Goal: Information Seeking & Learning: Learn about a topic

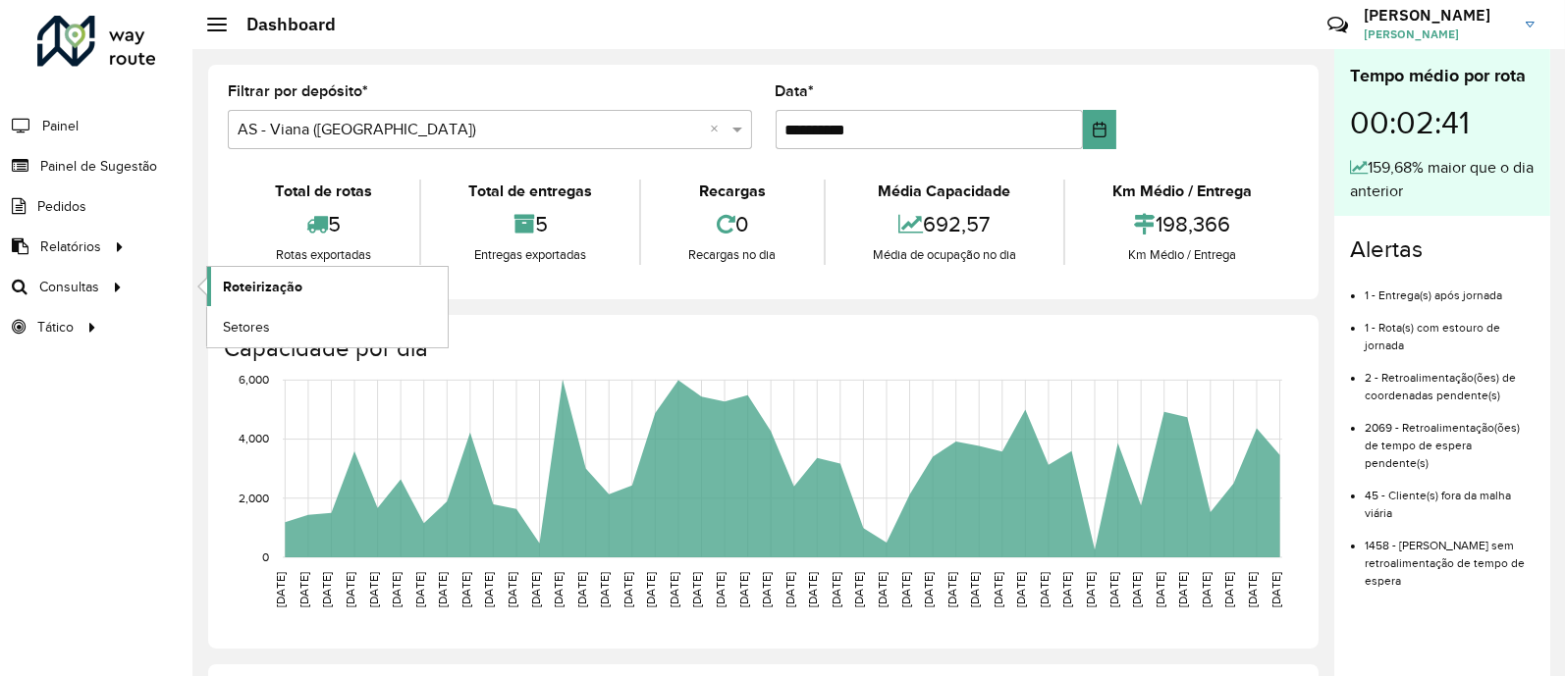
click at [245, 274] on link "Roteirização" at bounding box center [327, 286] width 241 height 39
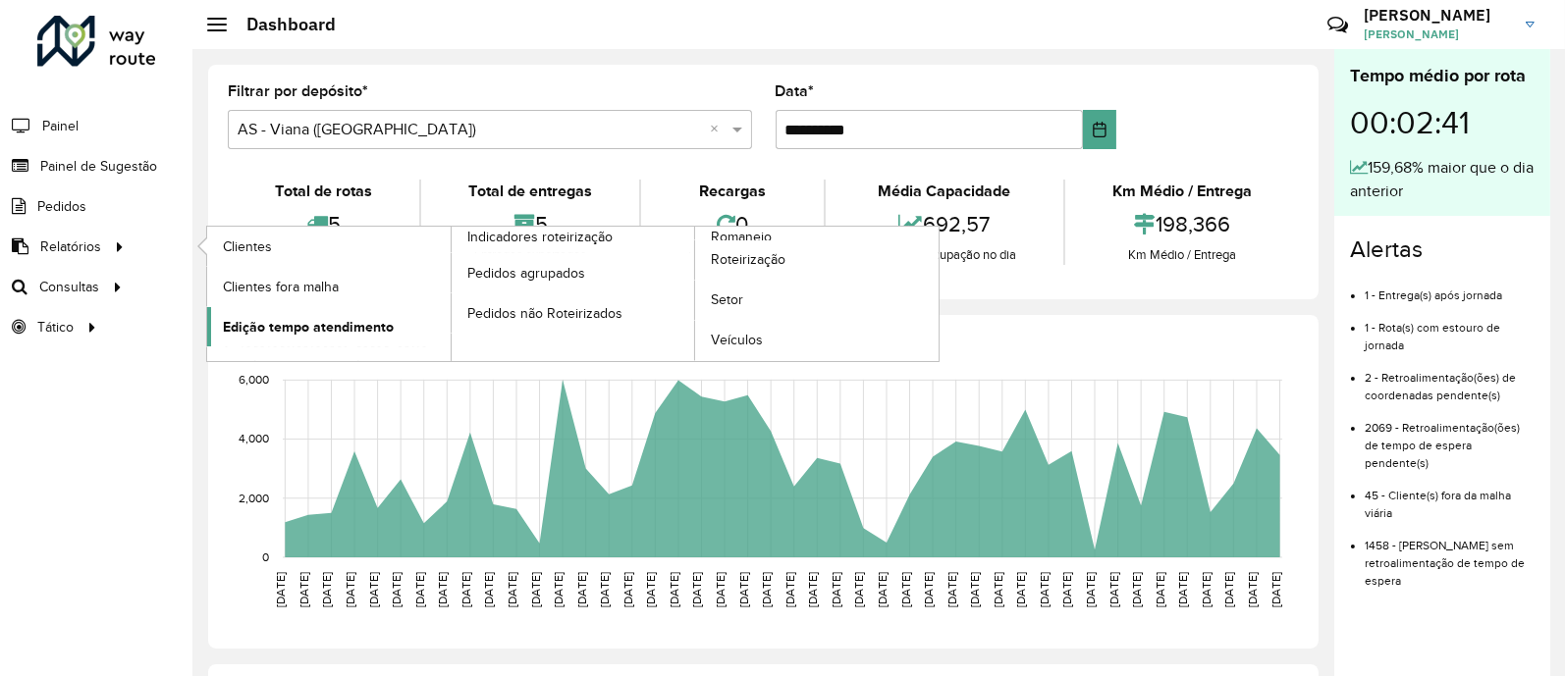
click at [319, 319] on span "Edição tempo atendimento" at bounding box center [308, 327] width 171 height 21
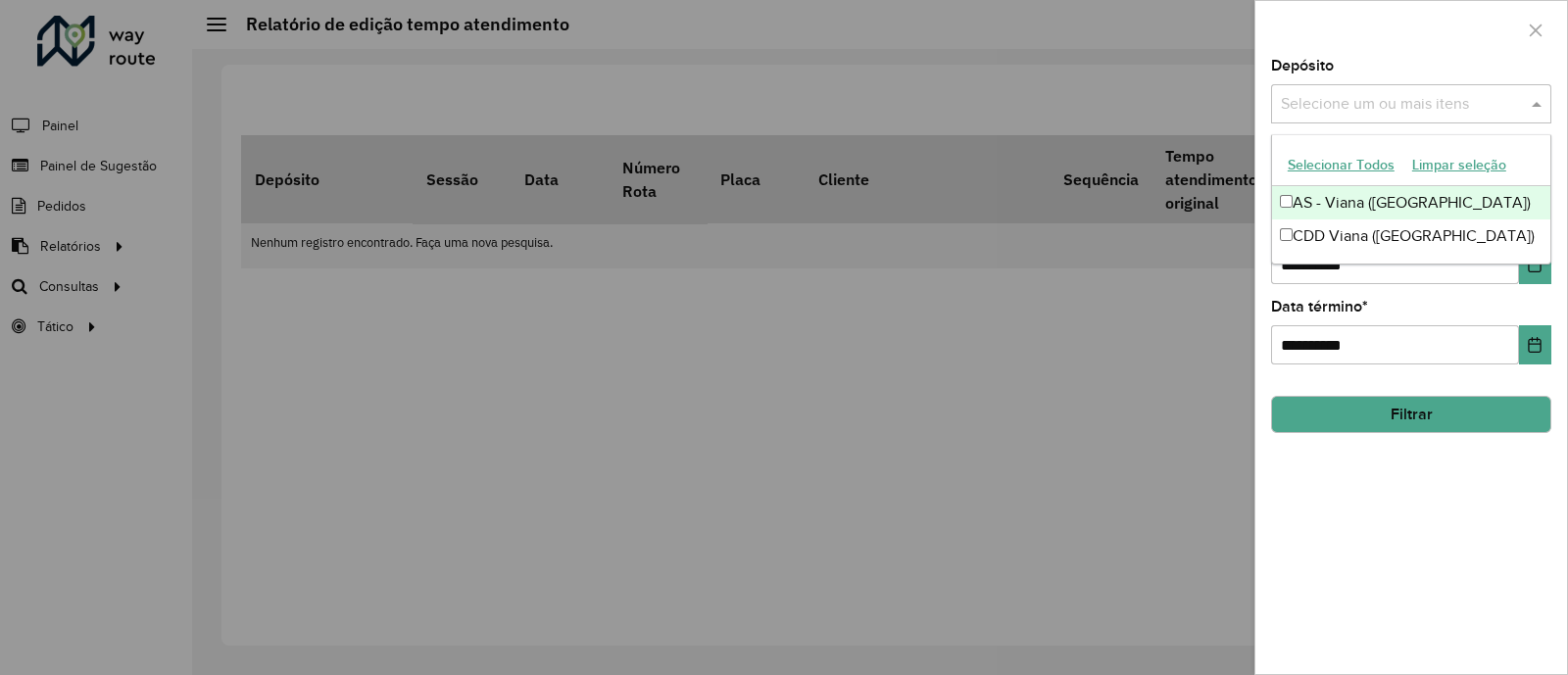
click at [1419, 109] on input "text" at bounding box center [1400, 105] width 251 height 24
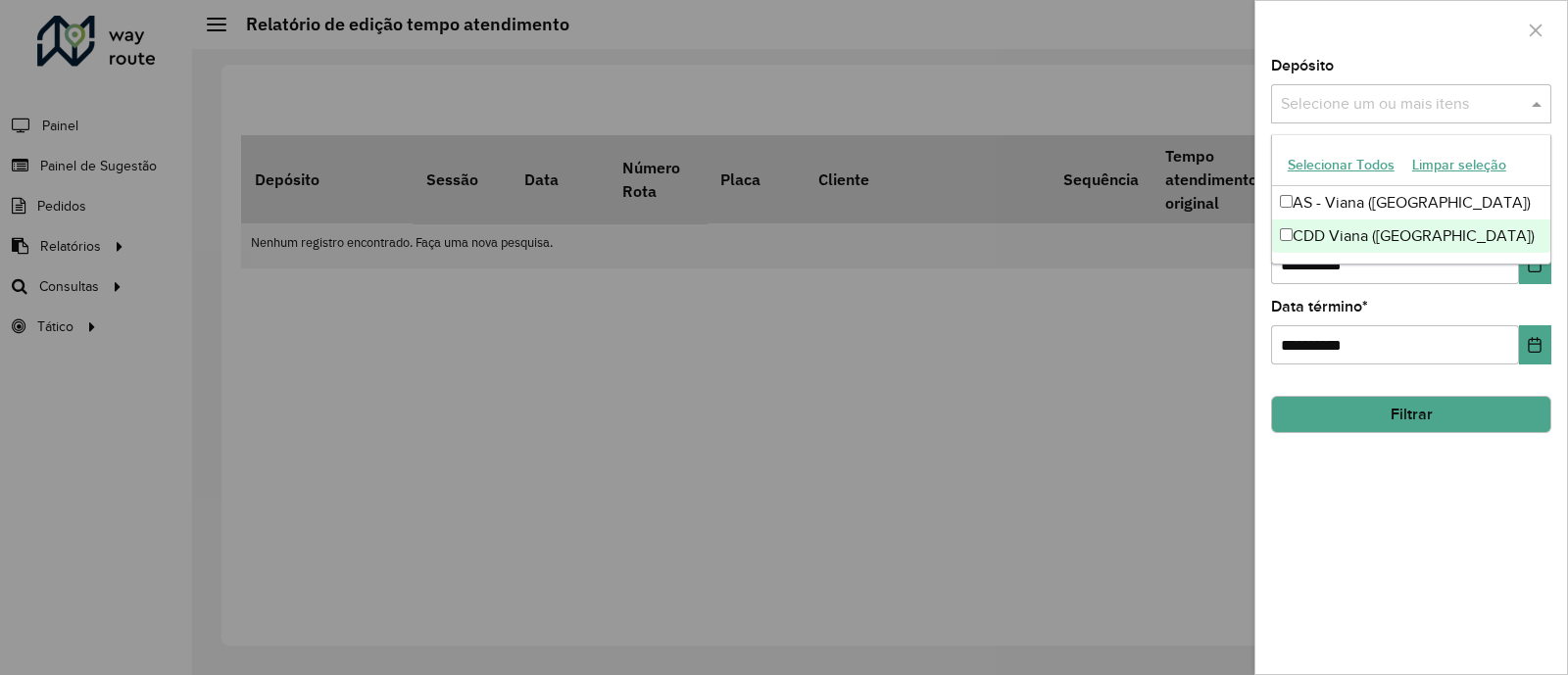
click at [1387, 229] on div "CDD Viana ([GEOGRAPHIC_DATA])" at bounding box center [1410, 236] width 278 height 33
click at [1430, 465] on div "**********" at bounding box center [1410, 366] width 311 height 615
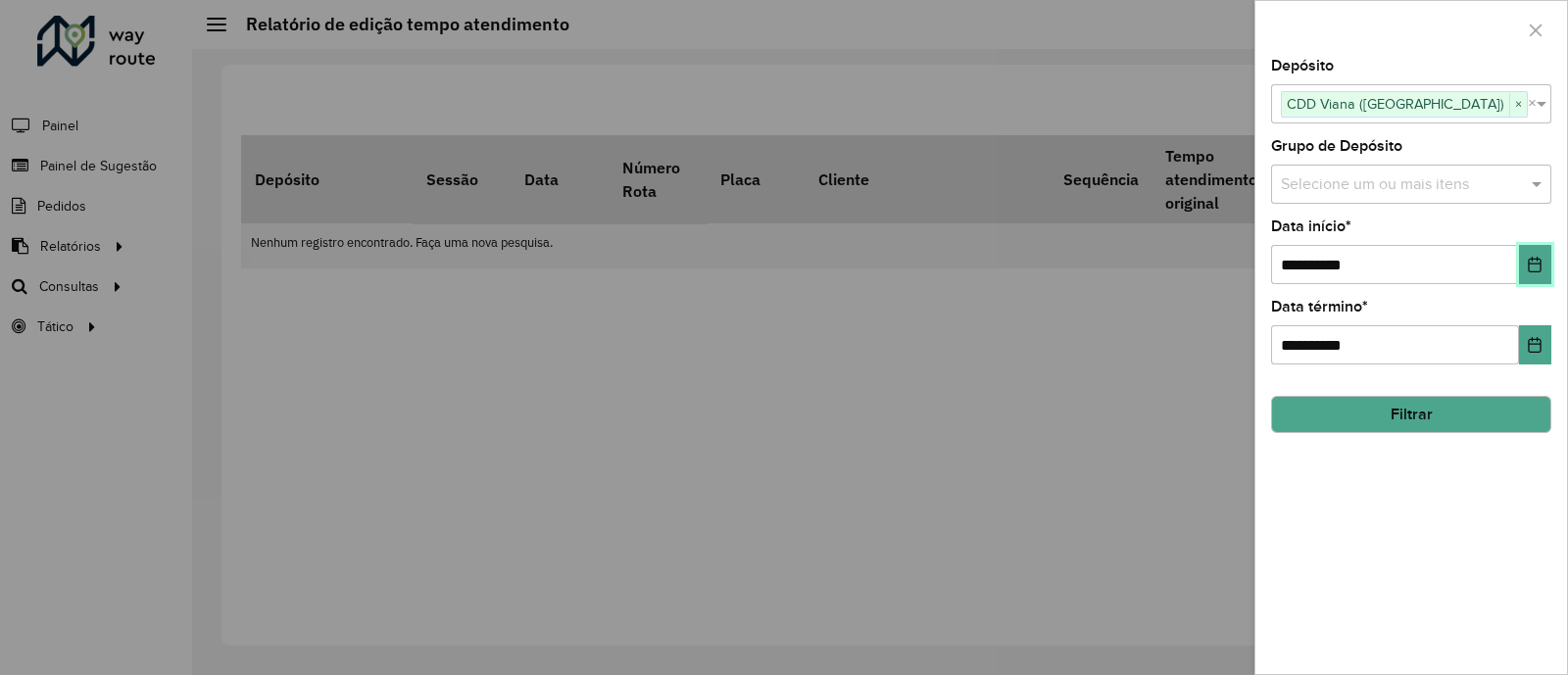
click at [1538, 269] on icon "Choose Date" at bounding box center [1534, 265] width 16 height 16
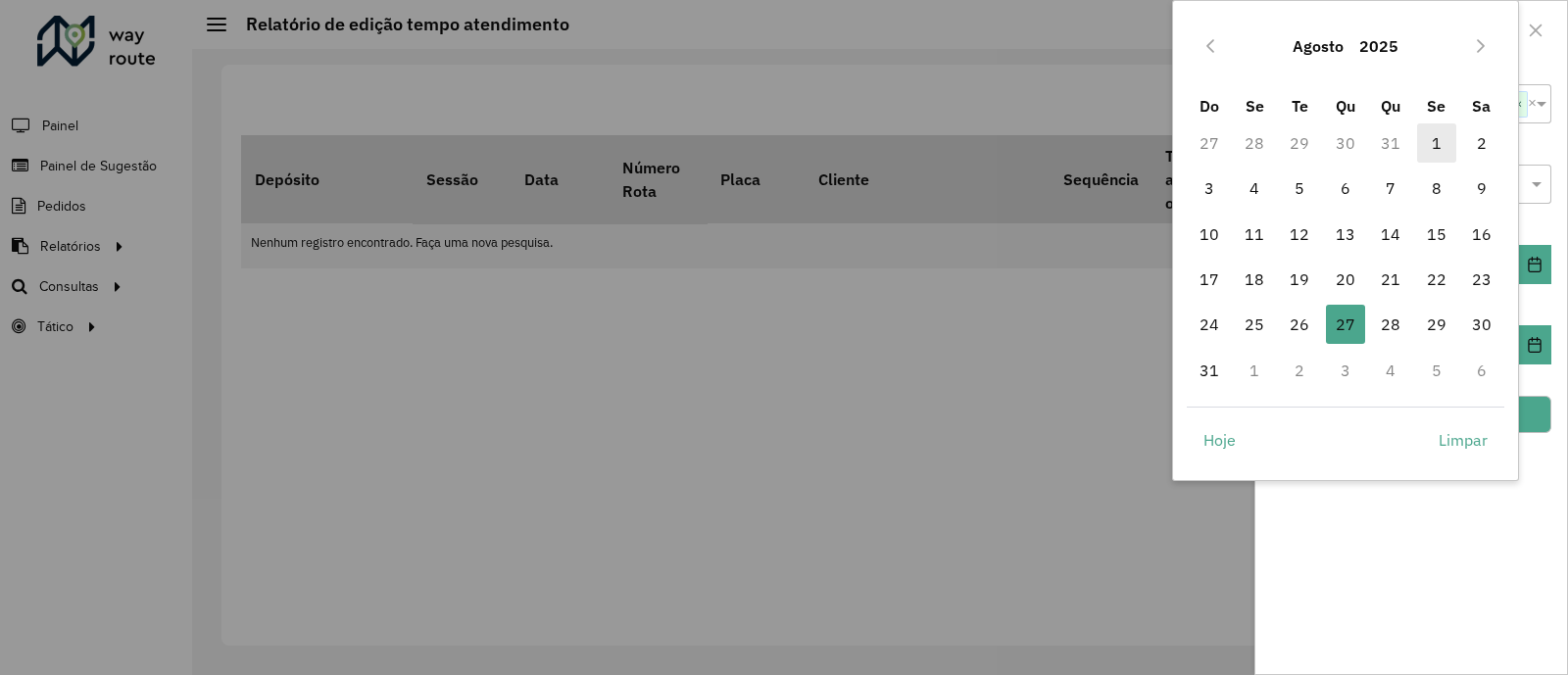
click at [1437, 137] on span "1" at bounding box center [1435, 143] width 39 height 39
type input "**********"
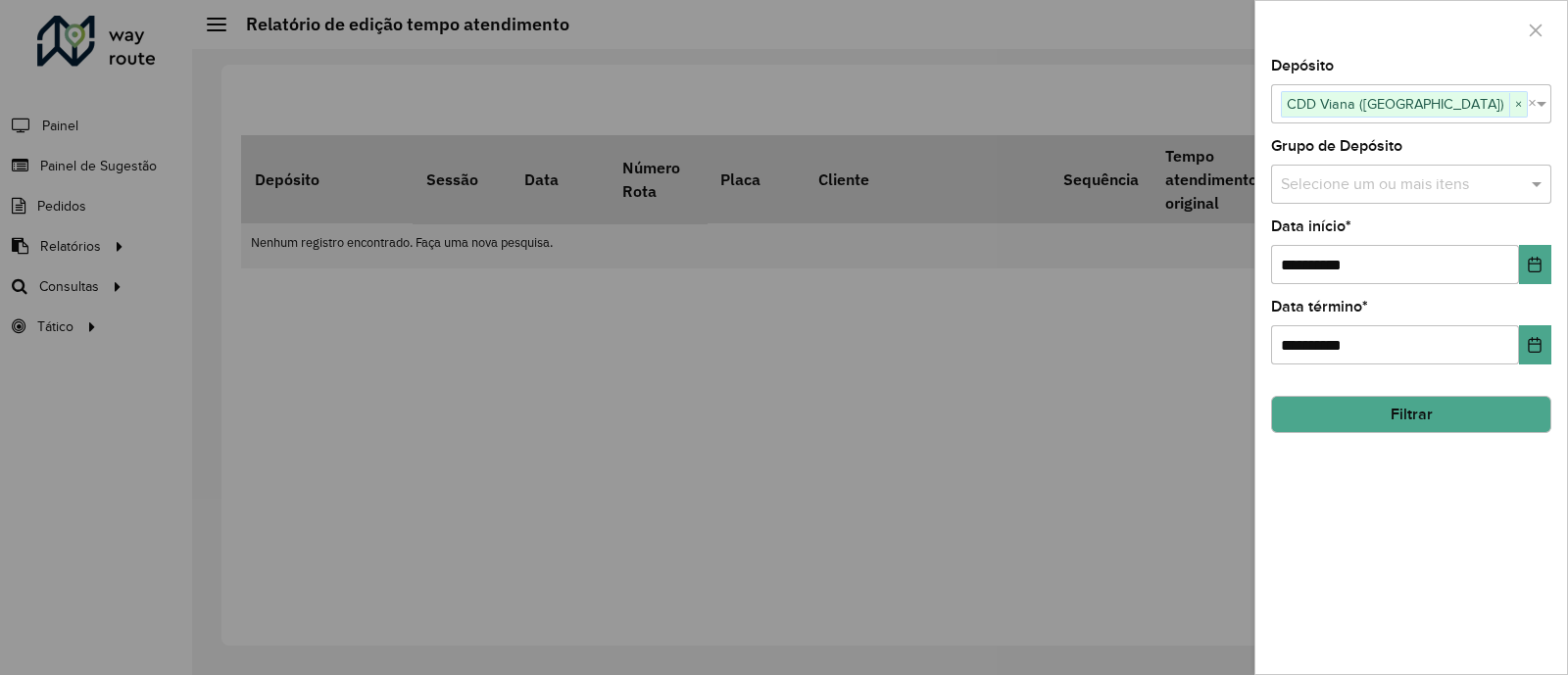
click at [1420, 419] on button "Filtrar" at bounding box center [1410, 414] width 280 height 37
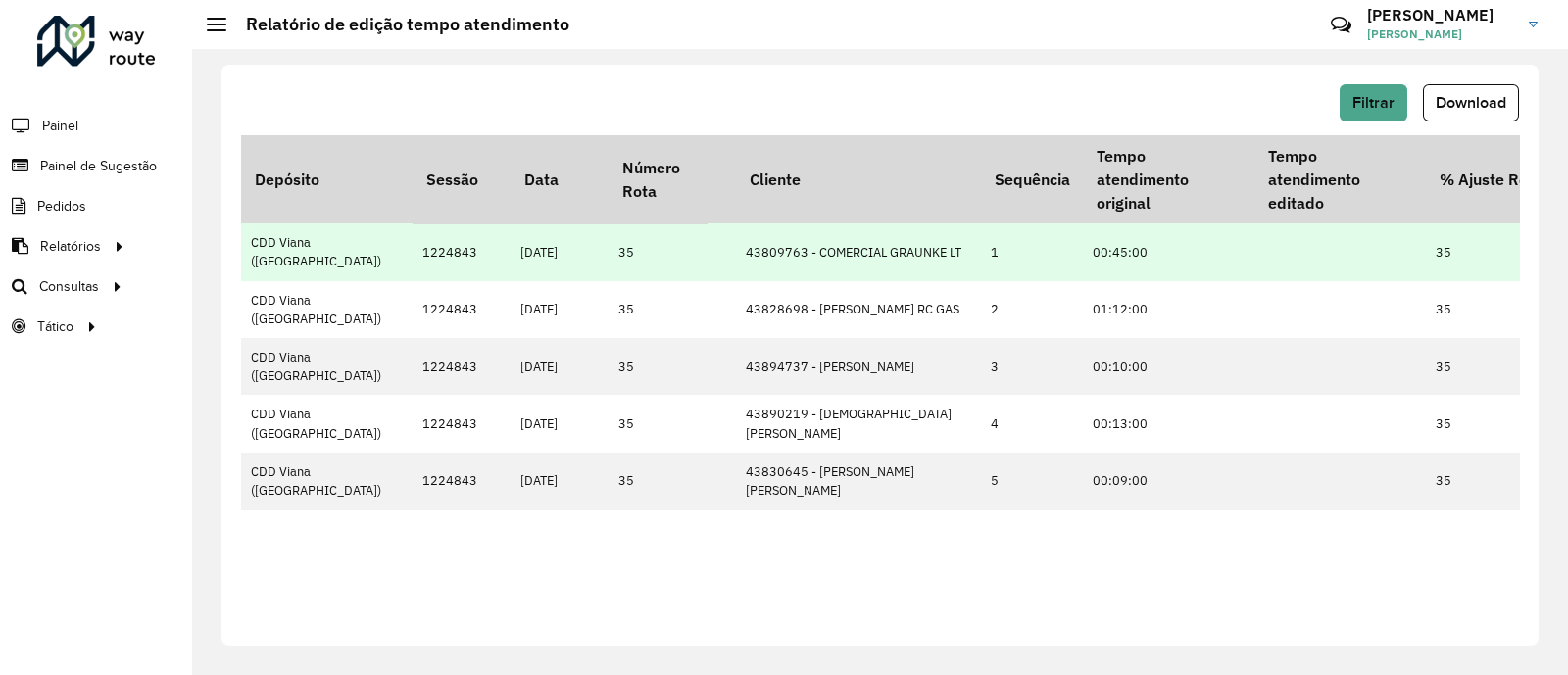
scroll to position [0, 52]
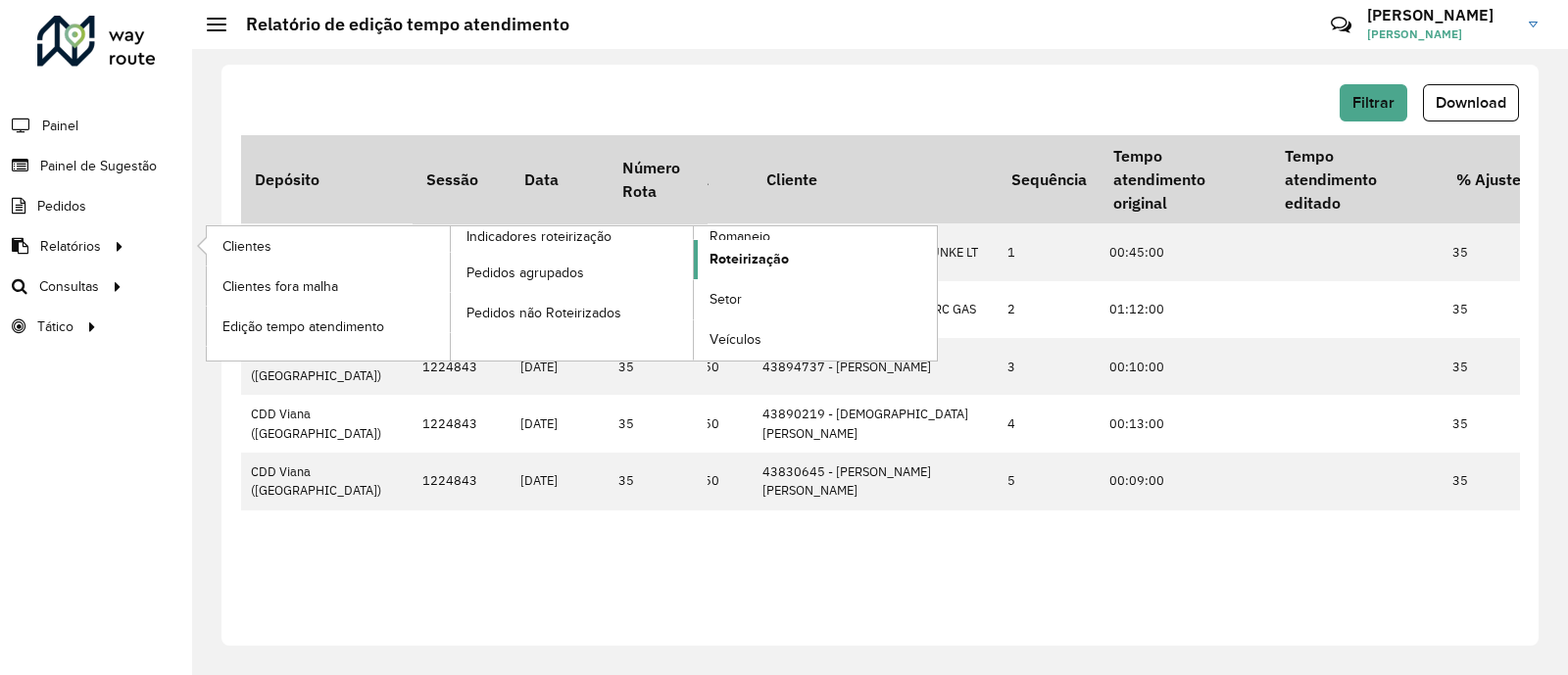
click at [743, 263] on span "Roteirização" at bounding box center [750, 259] width 80 height 21
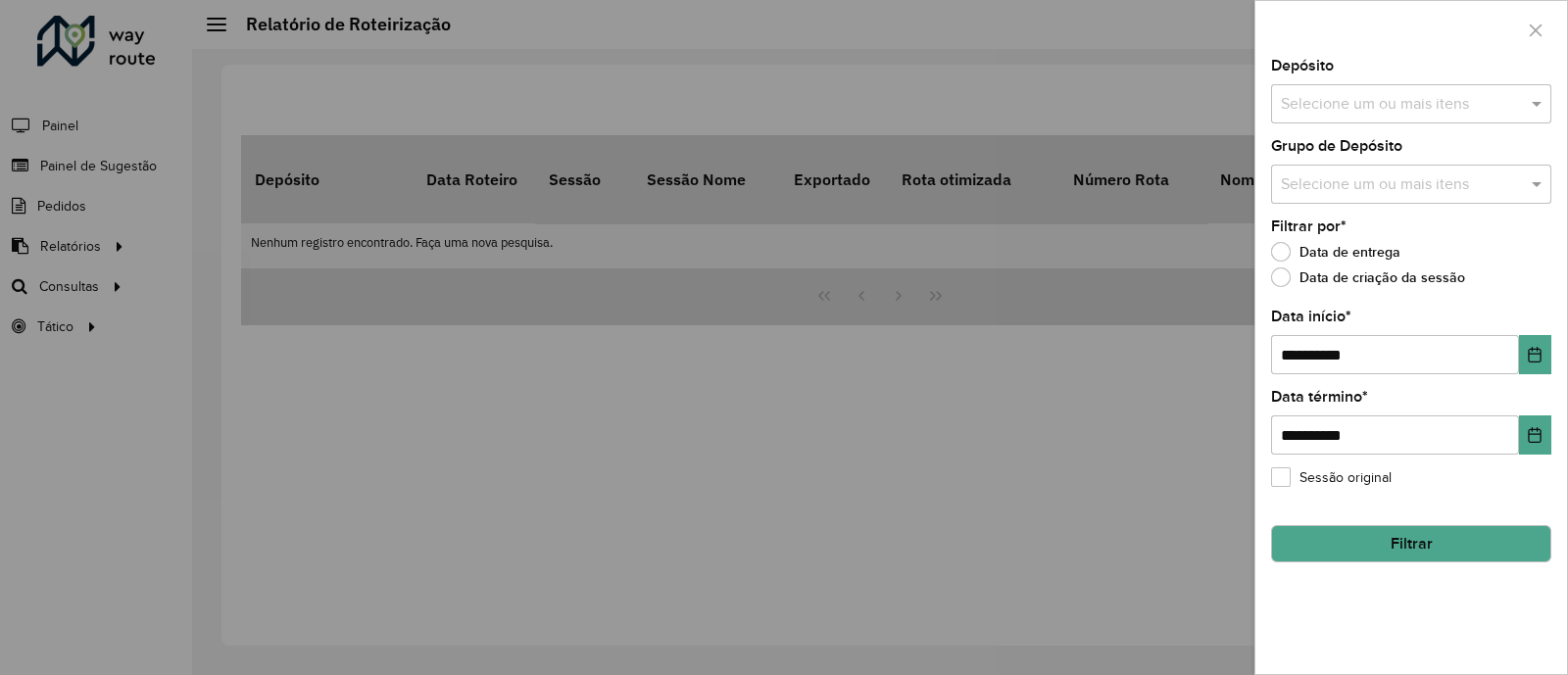
click at [362, 400] on div at bounding box center [784, 338] width 1568 height 675
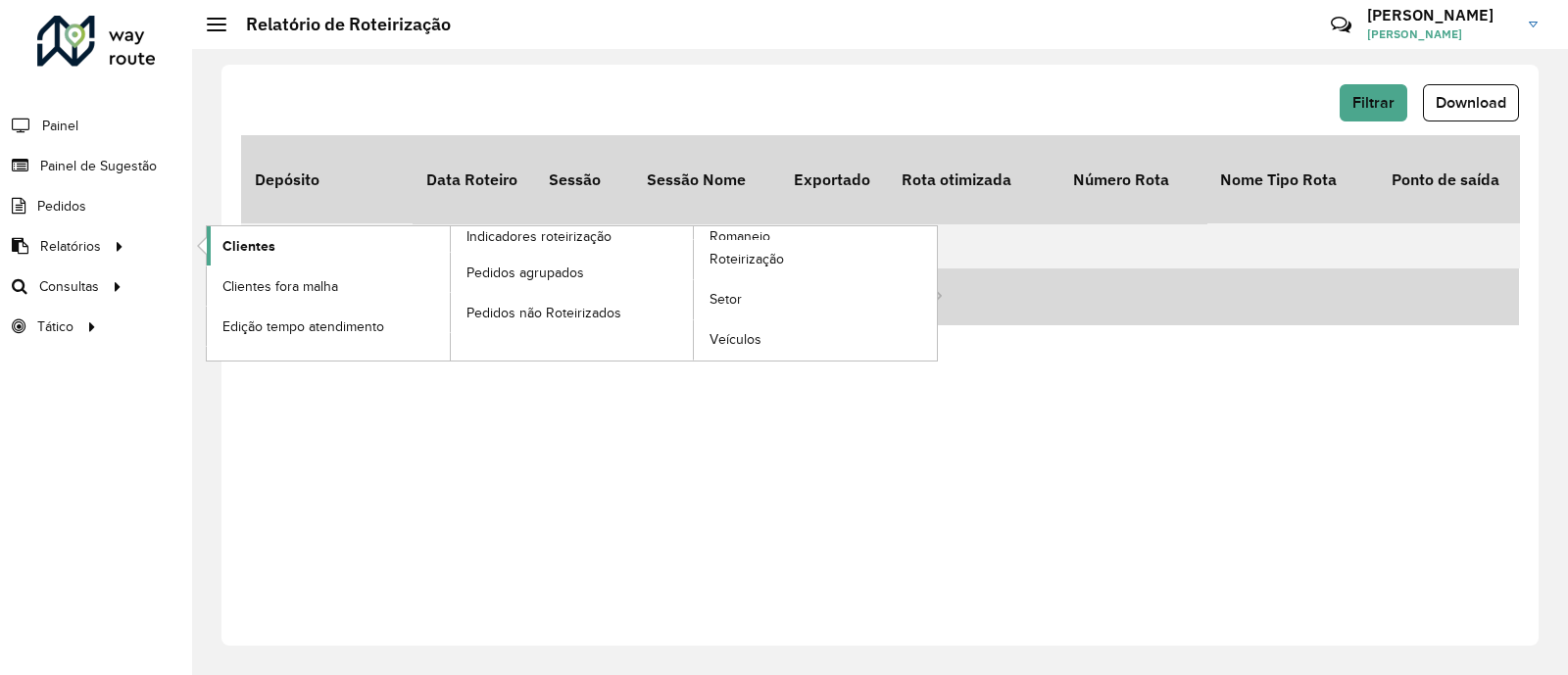
click at [241, 251] on span "Clientes" at bounding box center [249, 247] width 53 height 21
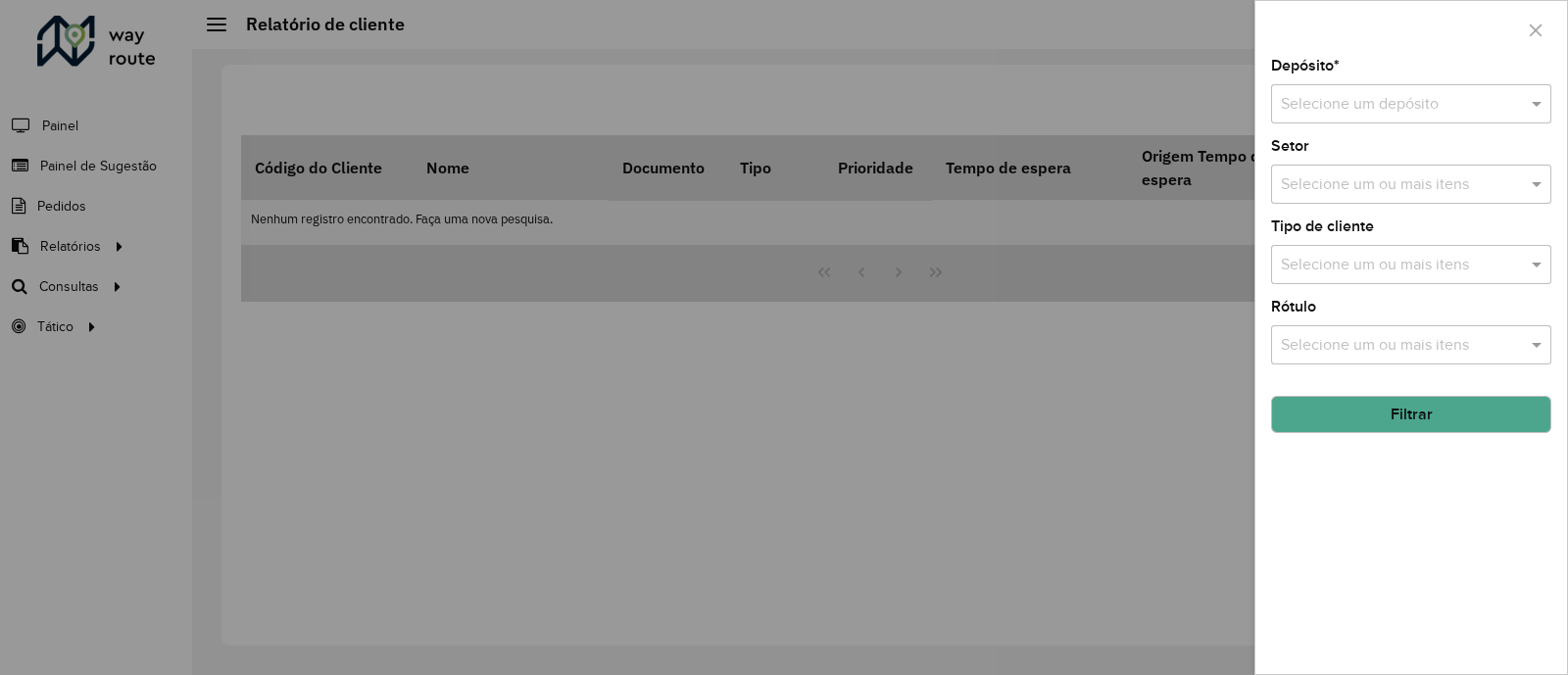
click at [1369, 134] on div "Depósito * Selecione um depósito Setor Selecione um ou mais itens Tipo de clien…" at bounding box center [1410, 366] width 311 height 615
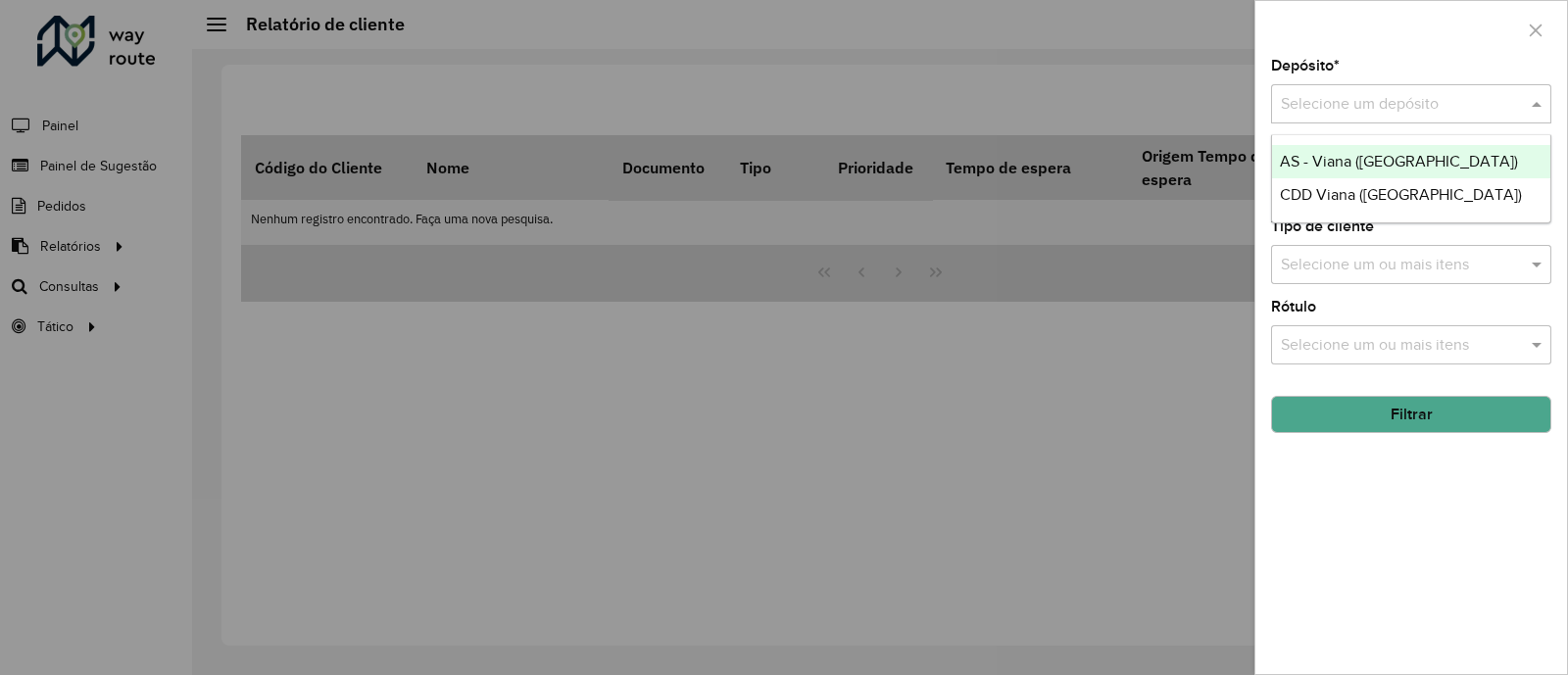
click at [1381, 97] on input "text" at bounding box center [1391, 105] width 222 height 24
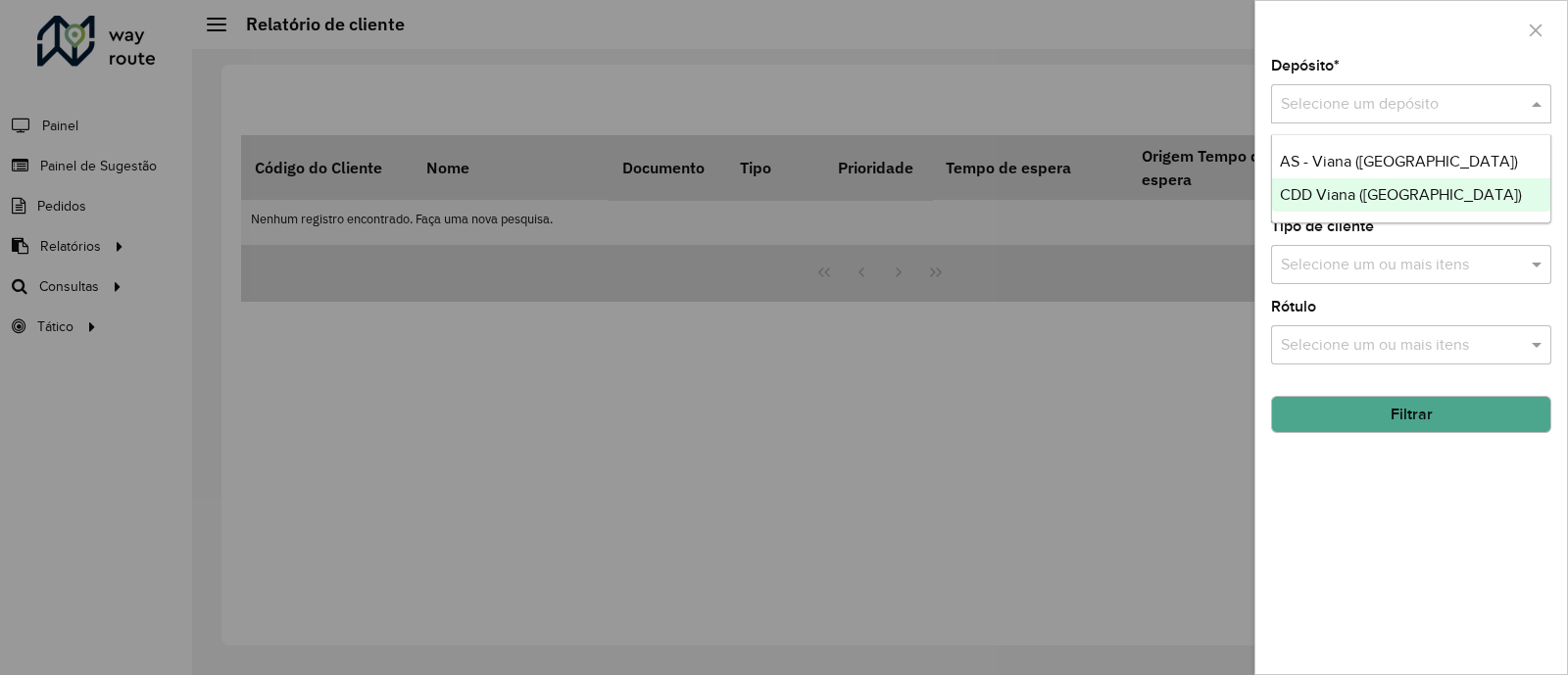
click at [1354, 197] on span "CDD Viana ([GEOGRAPHIC_DATA])" at bounding box center [1400, 195] width 242 height 17
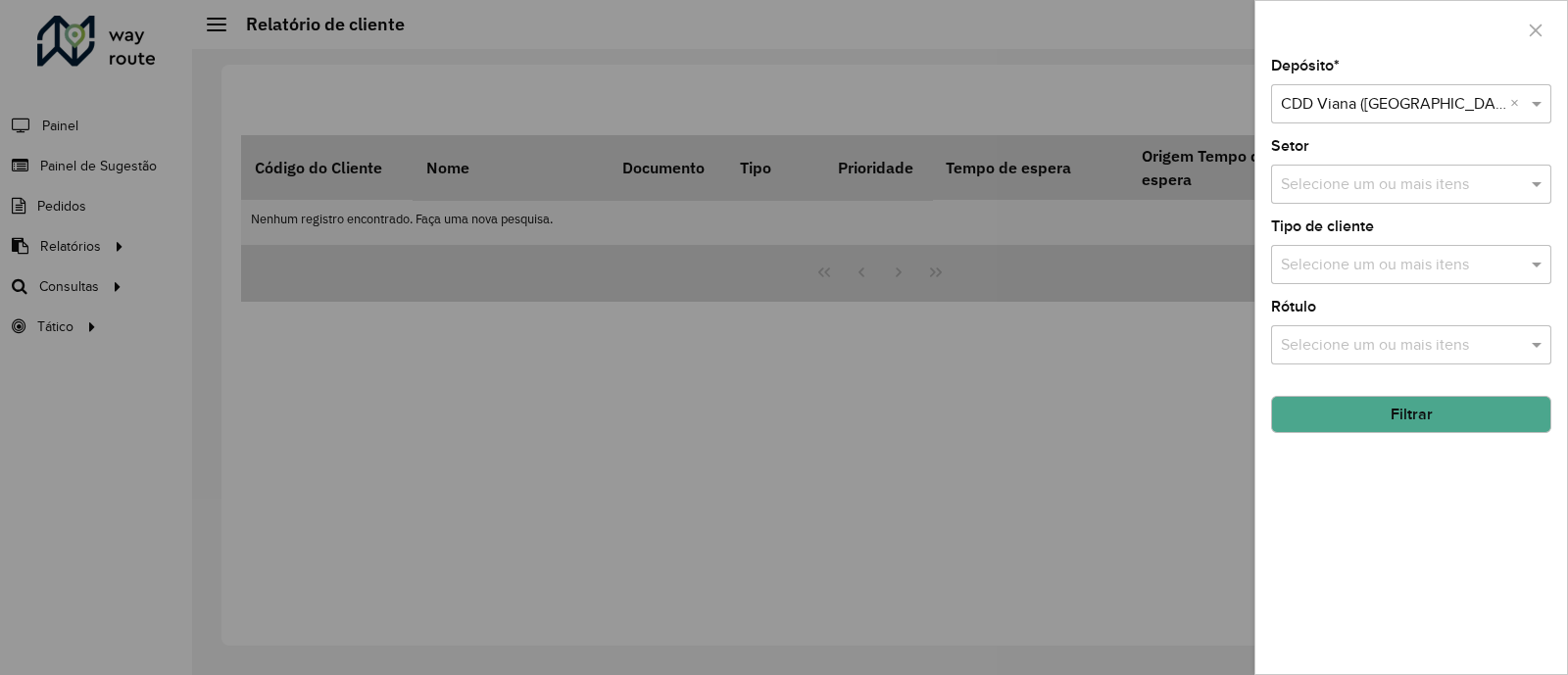
click at [1389, 261] on input "text" at bounding box center [1400, 266] width 251 height 24
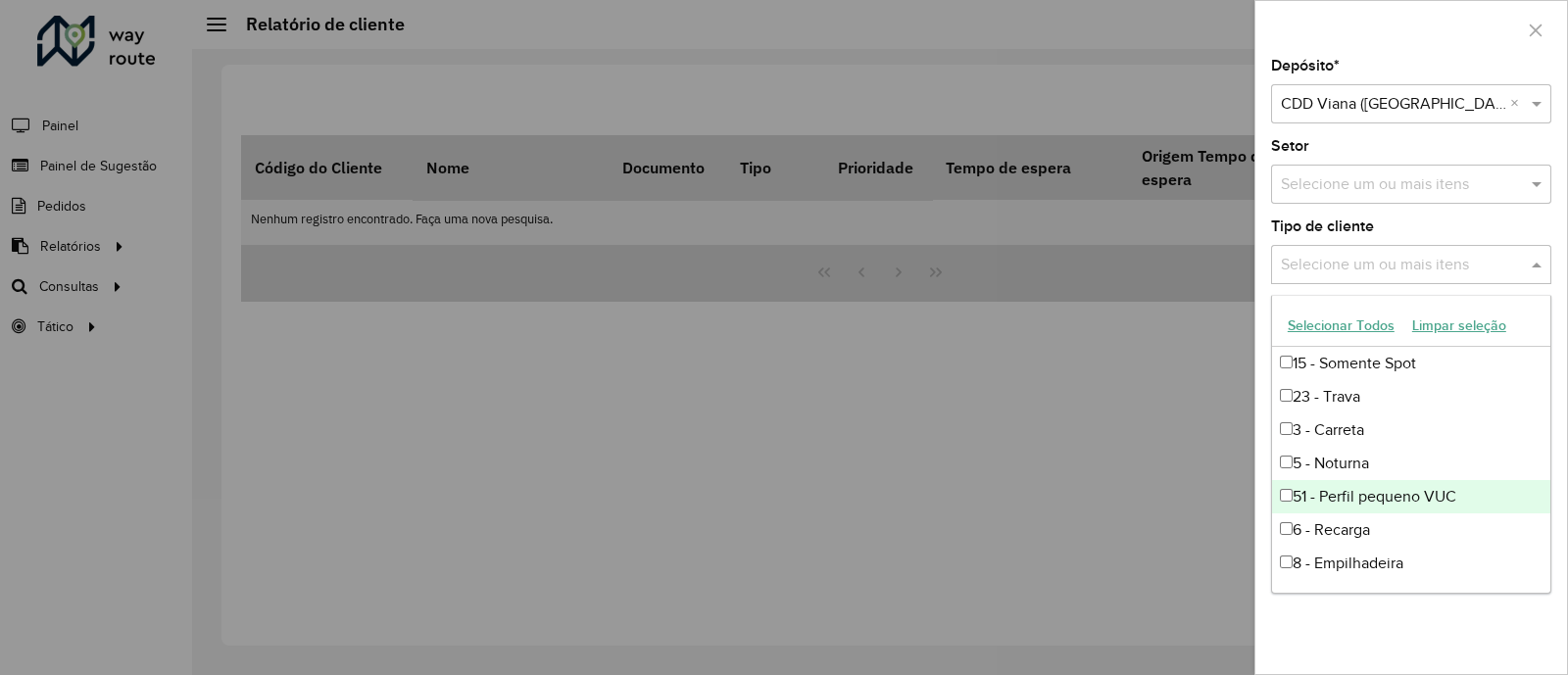
click at [1407, 496] on div "51 - Perfil pequeno VUC" at bounding box center [1410, 496] width 278 height 33
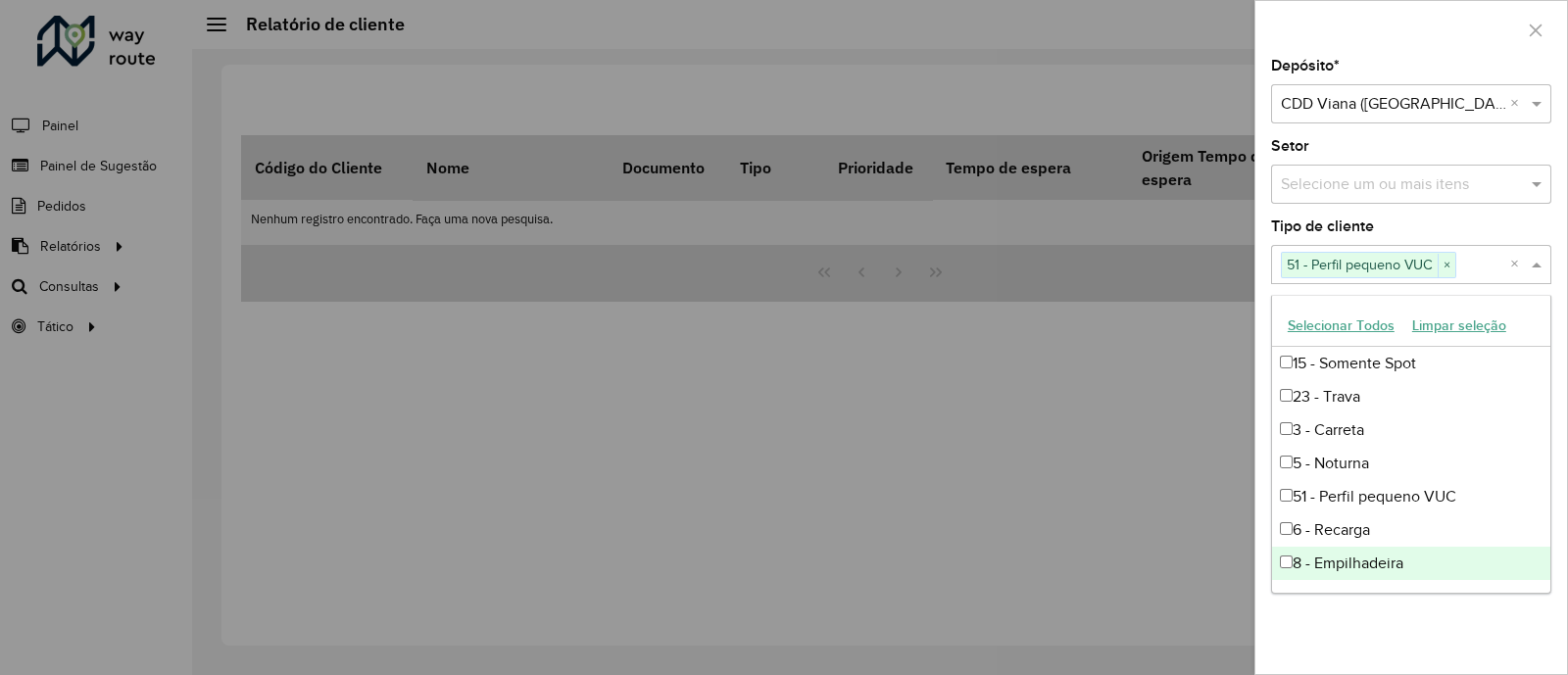
click at [1429, 616] on div "Depósito * Selecione um depósito × CDD Viana ([GEOGRAPHIC_DATA]) × Setor Seleci…" at bounding box center [1410, 366] width 311 height 615
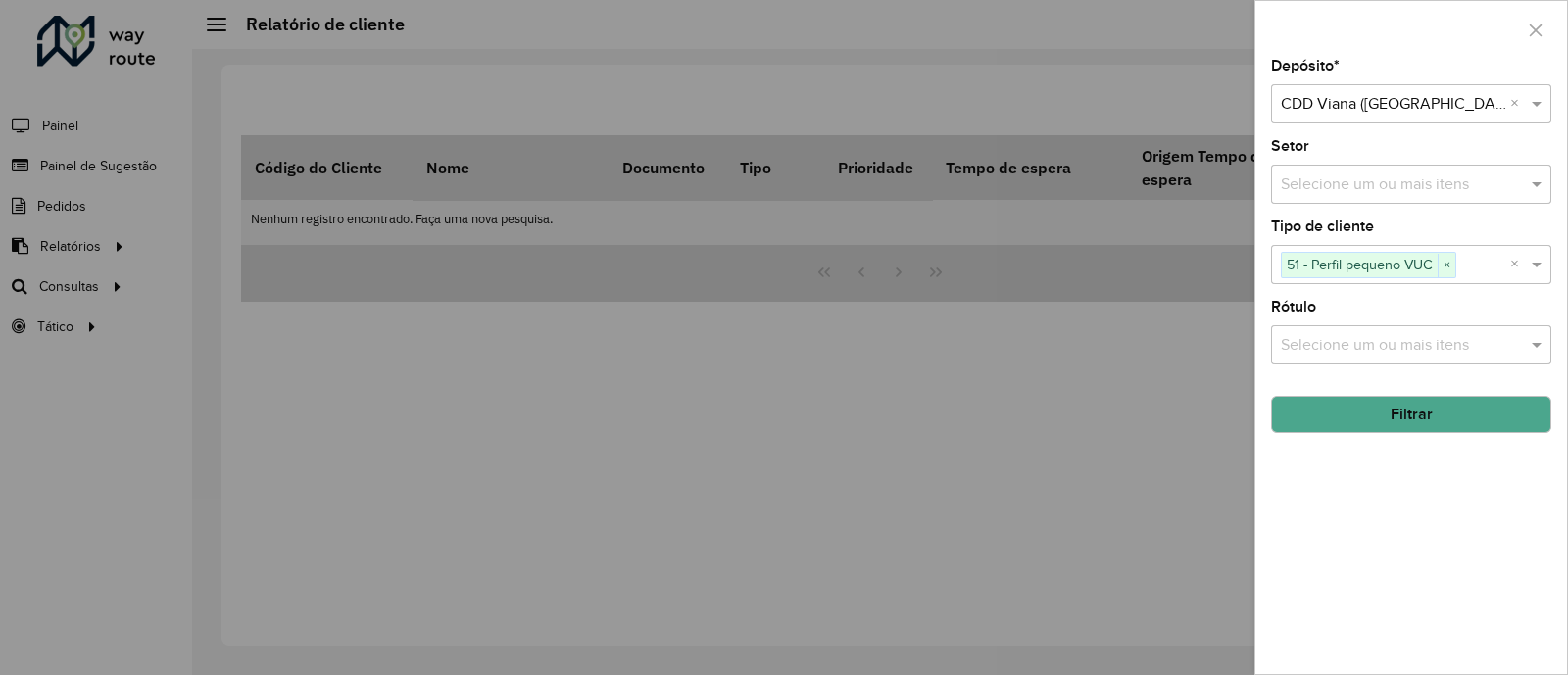
click at [1469, 420] on button "Filtrar" at bounding box center [1410, 414] width 280 height 37
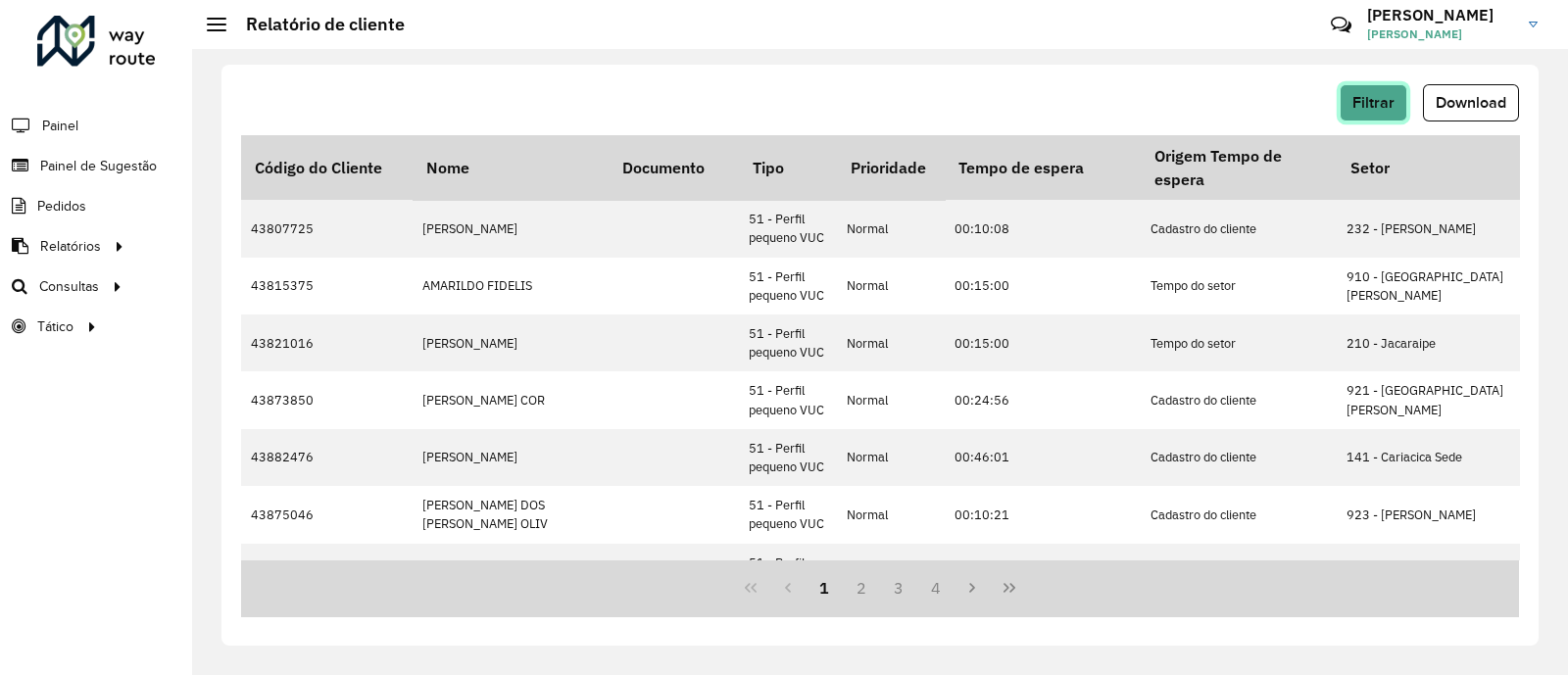
click at [1358, 101] on span "Filtrar" at bounding box center [1373, 102] width 42 height 17
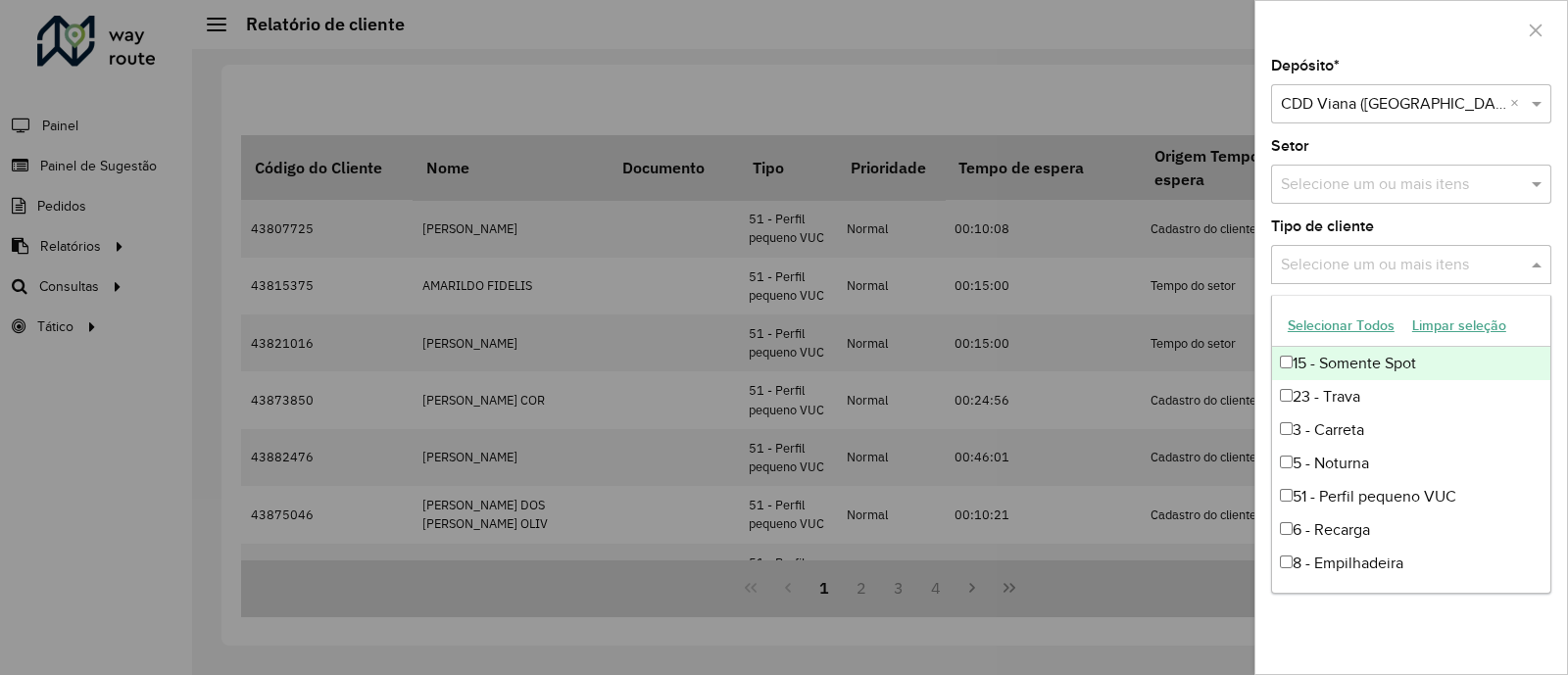
click at [1526, 267] on div "Selecione um ou mais itens" at bounding box center [1410, 264] width 280 height 39
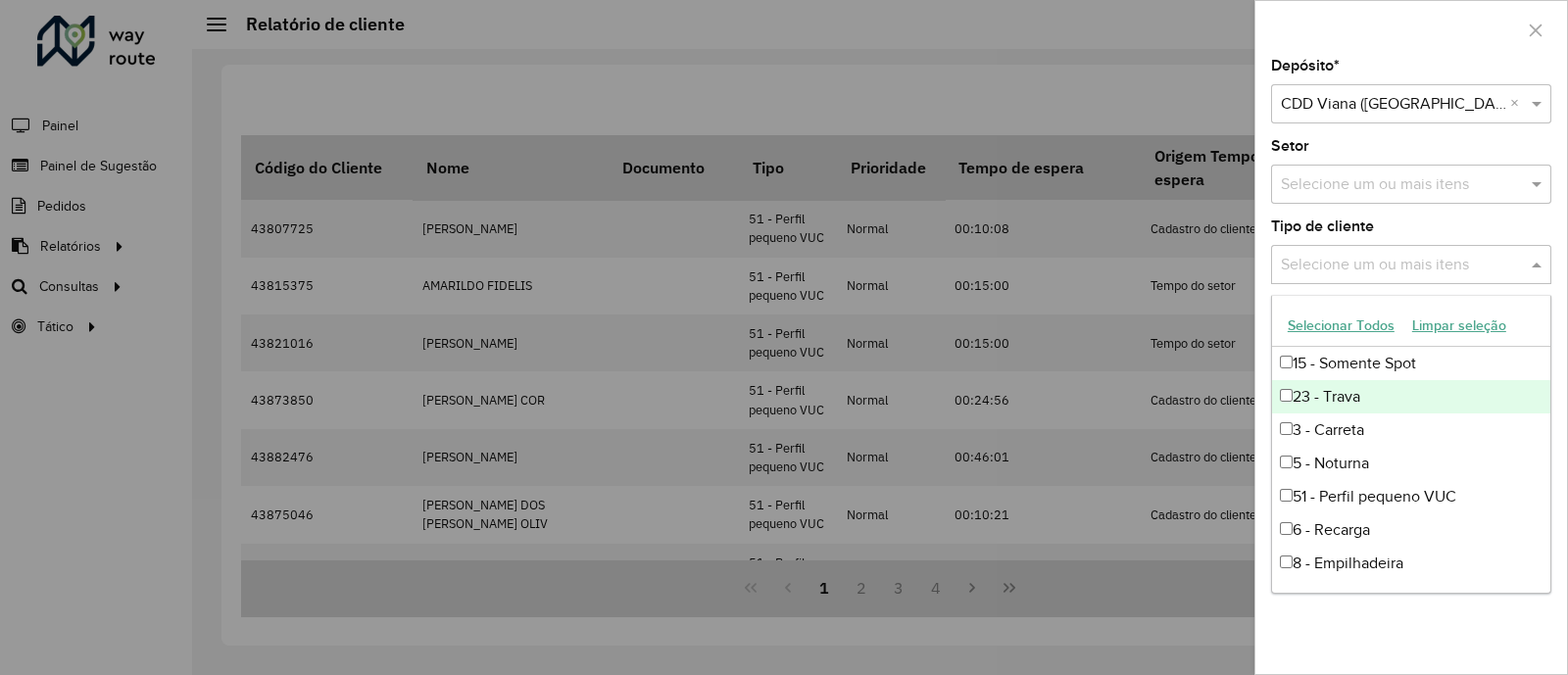
click at [1368, 403] on div "23 - Trava" at bounding box center [1410, 396] width 278 height 33
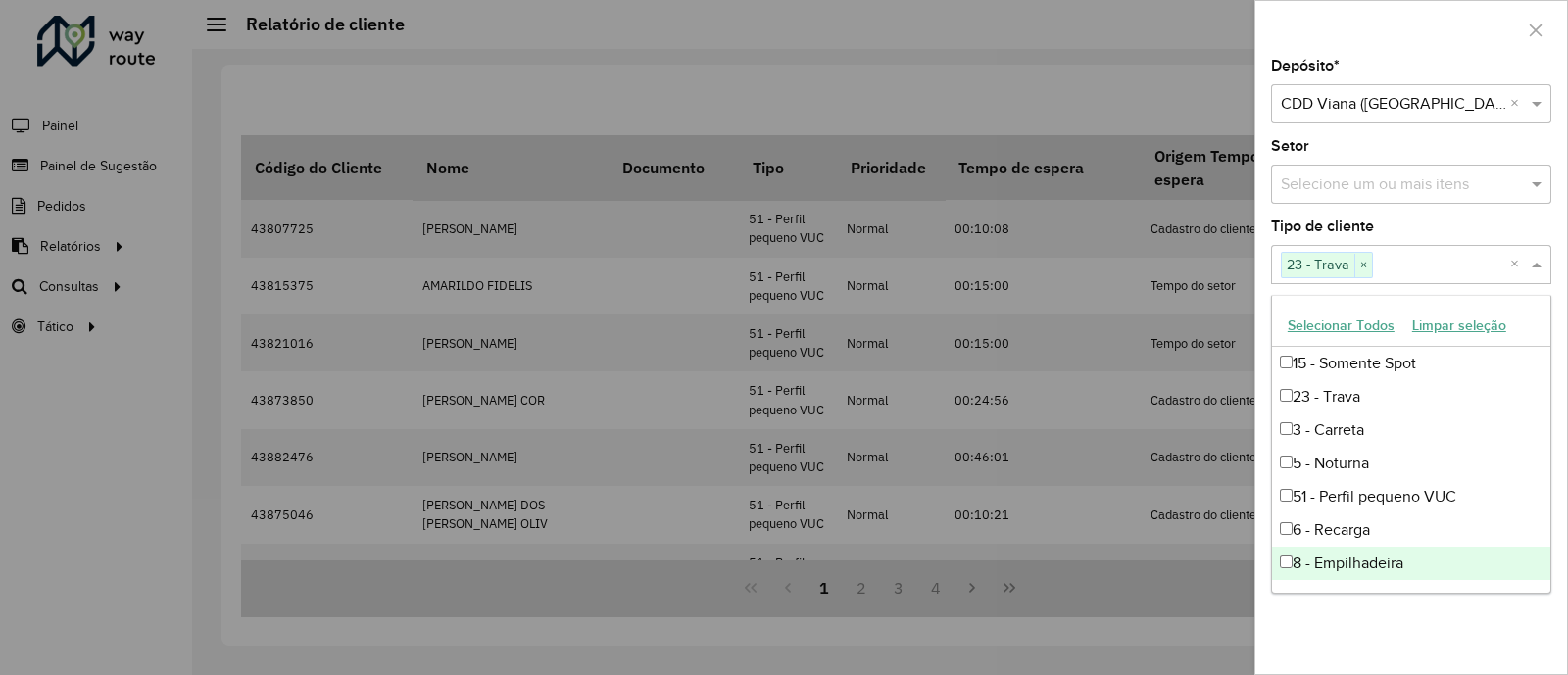
click at [1338, 638] on div "Depósito * Selecione um depósito × CDD Viana ([GEOGRAPHIC_DATA]) × Setor Seleci…" at bounding box center [1410, 366] width 311 height 615
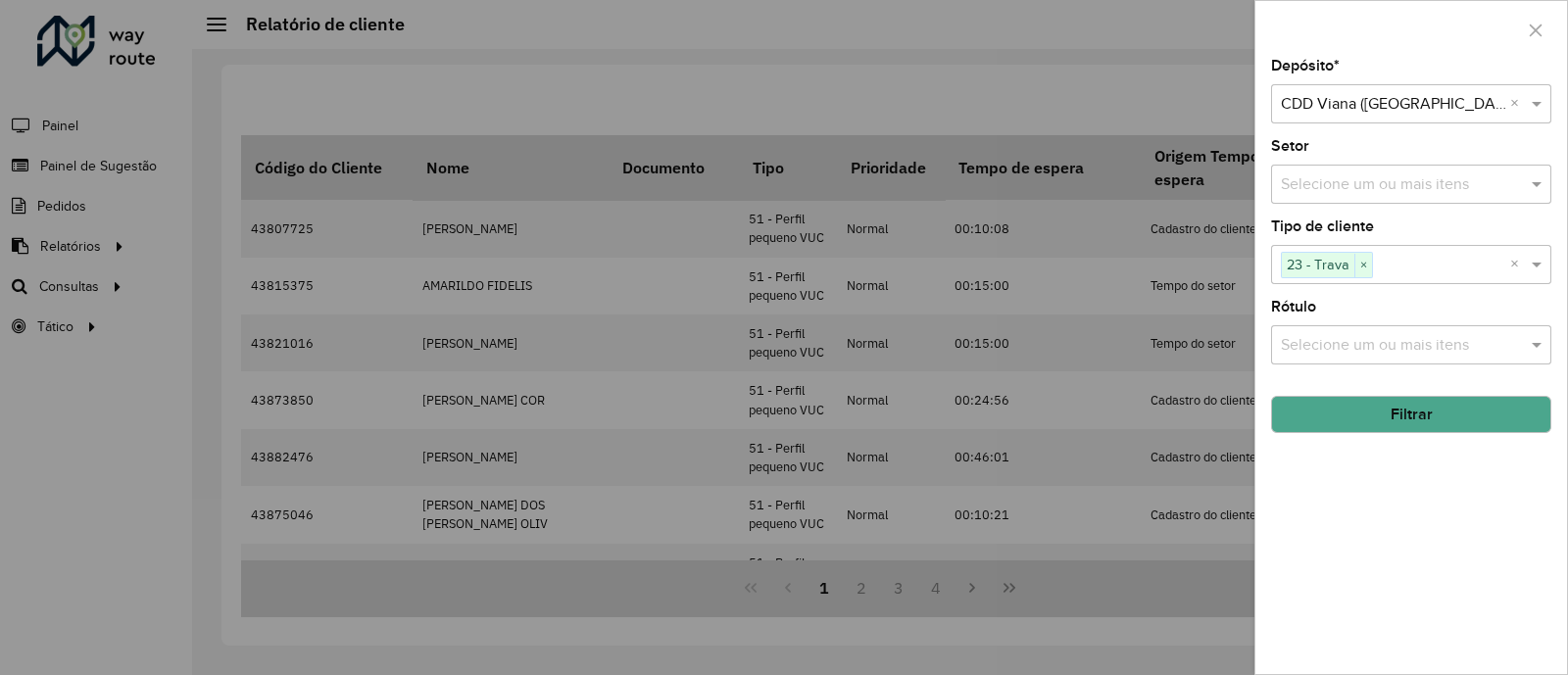
click at [1418, 422] on button "Filtrar" at bounding box center [1410, 414] width 280 height 37
